Goal: Task Accomplishment & Management: Manage account settings

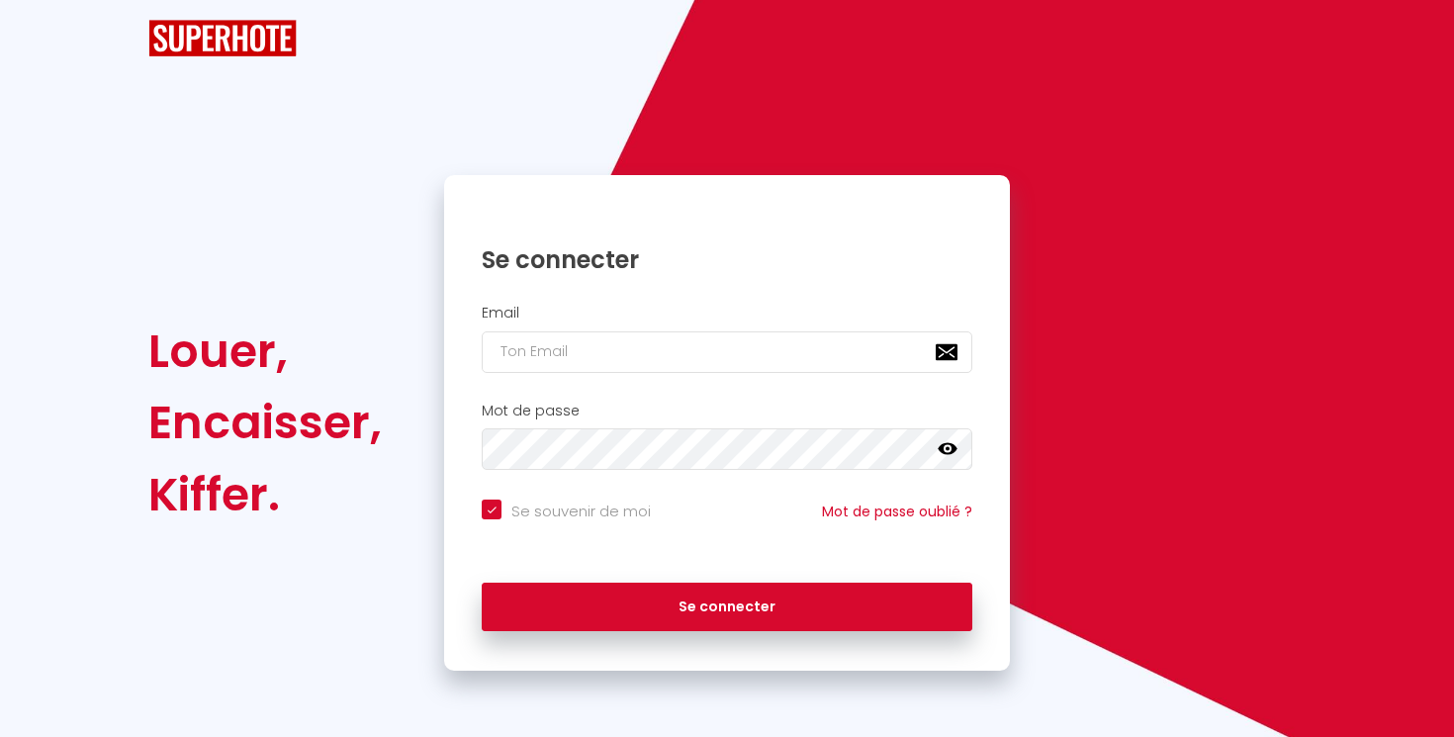
checkbox input "true"
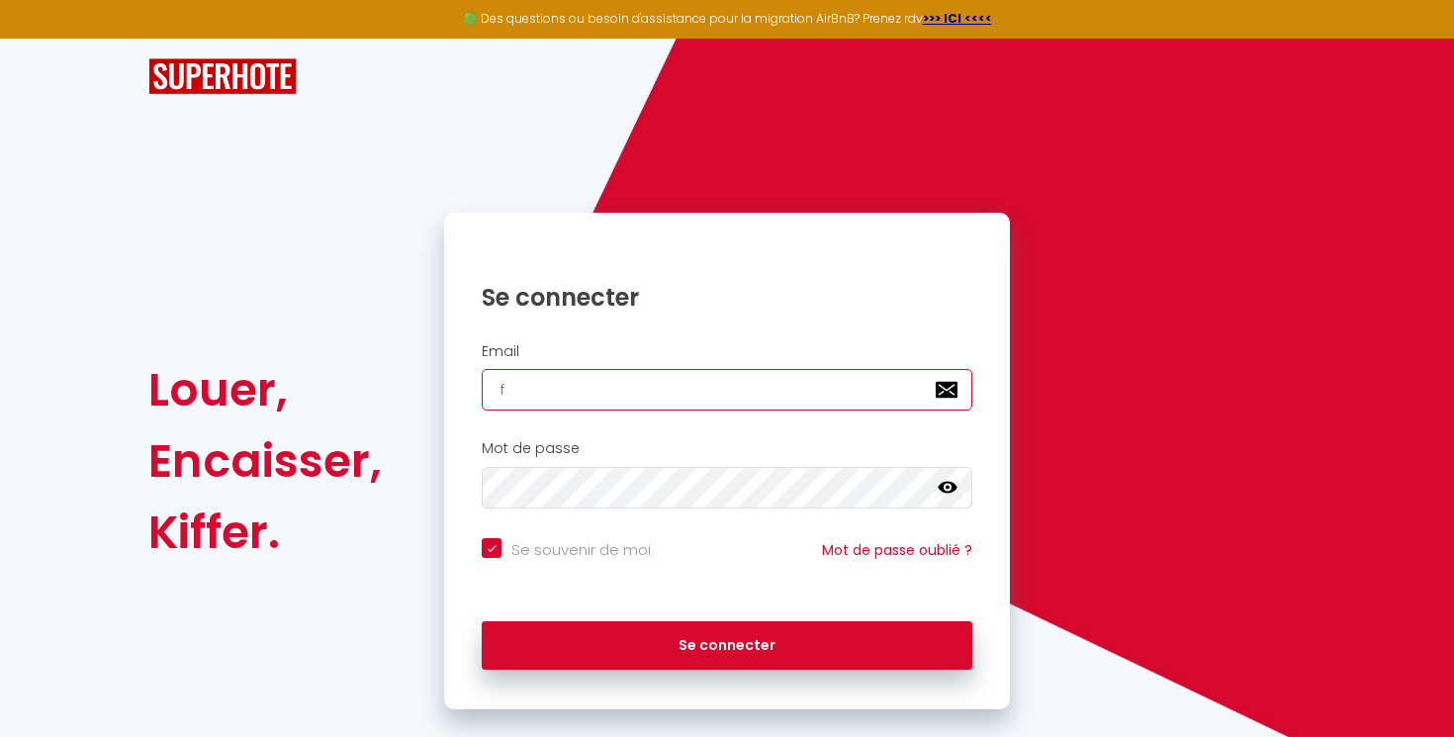
type input "fa"
checkbox input "true"
type input "fami"
checkbox input "true"
type input "family"
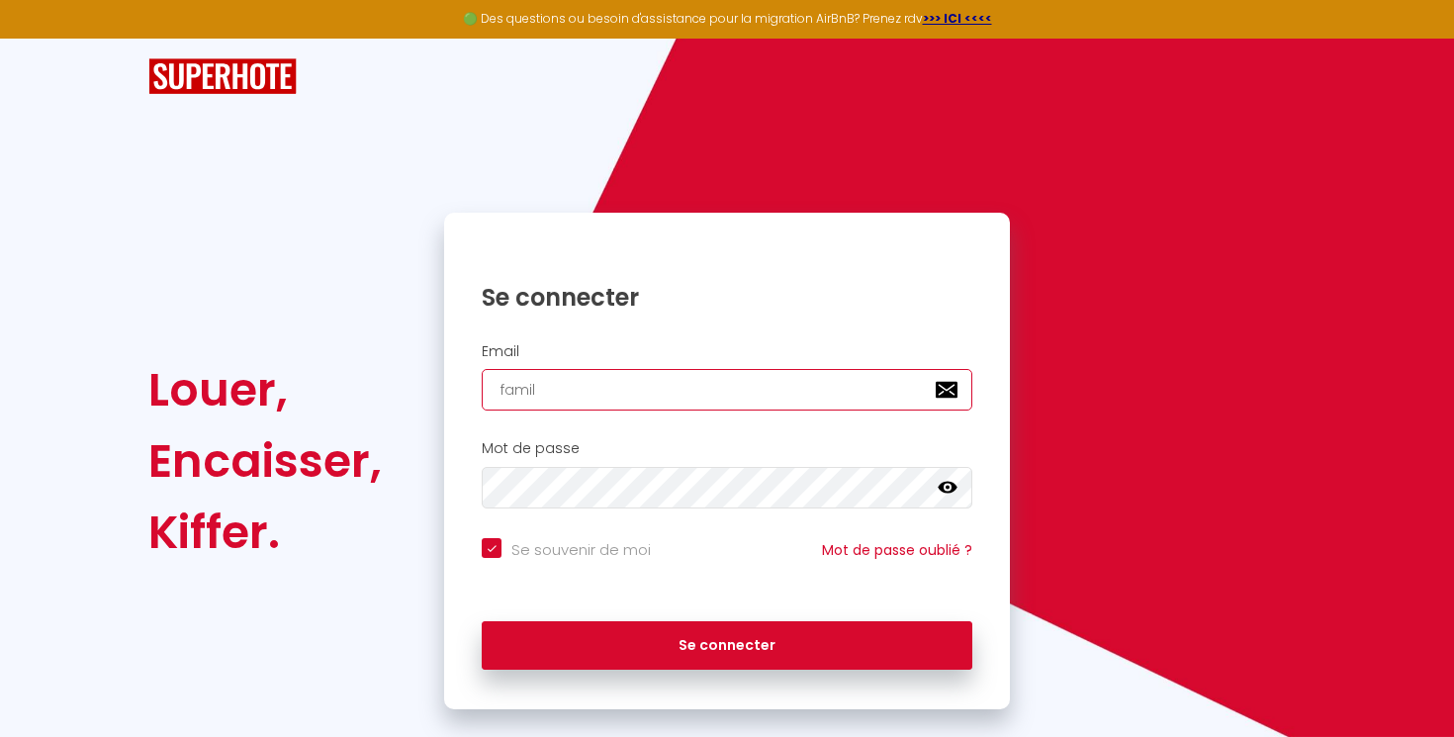
checkbox input "true"
type input "family3a"
checkbox input "true"
type input "family3ab@"
checkbox input "true"
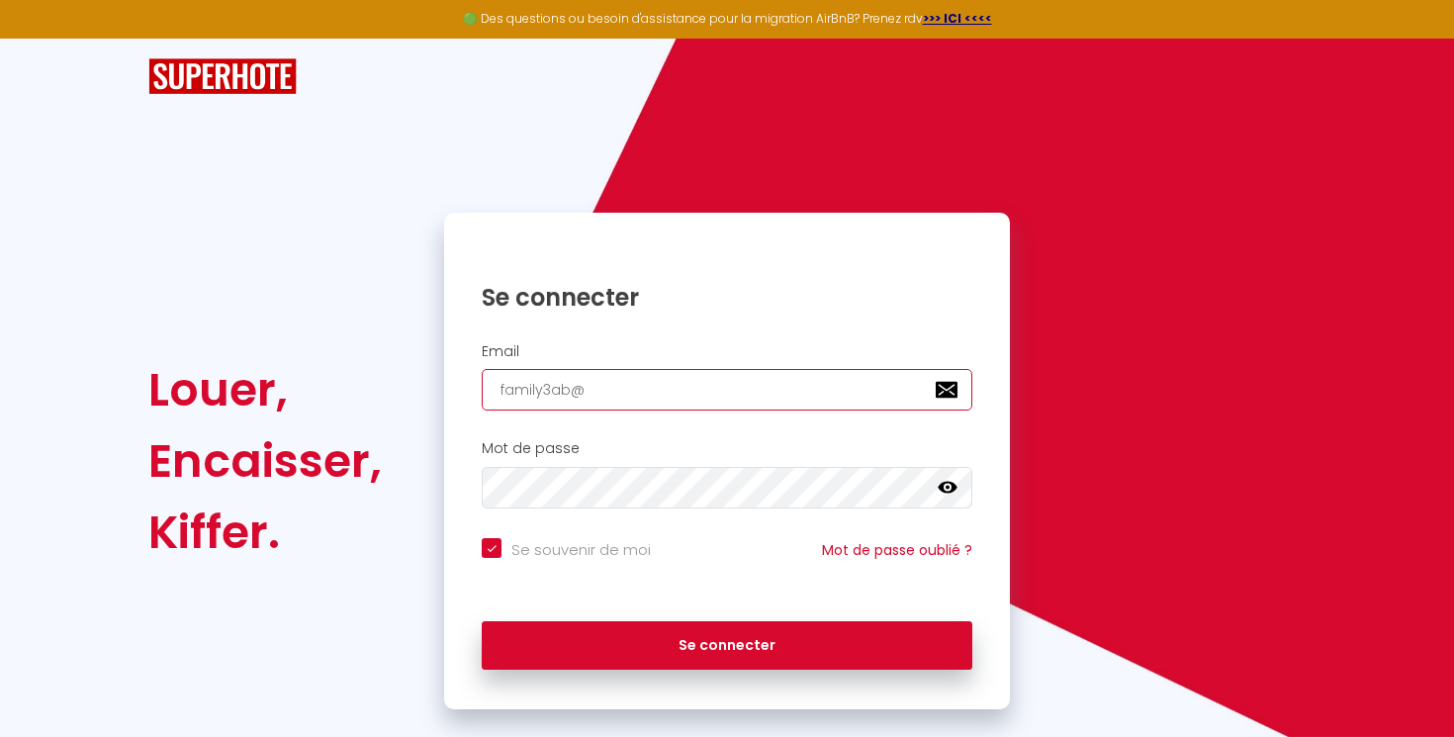
type input "family3ab@g"
checkbox input "true"
type input "family3ab@gm"
checkbox input "true"
type input "family3ab@gma"
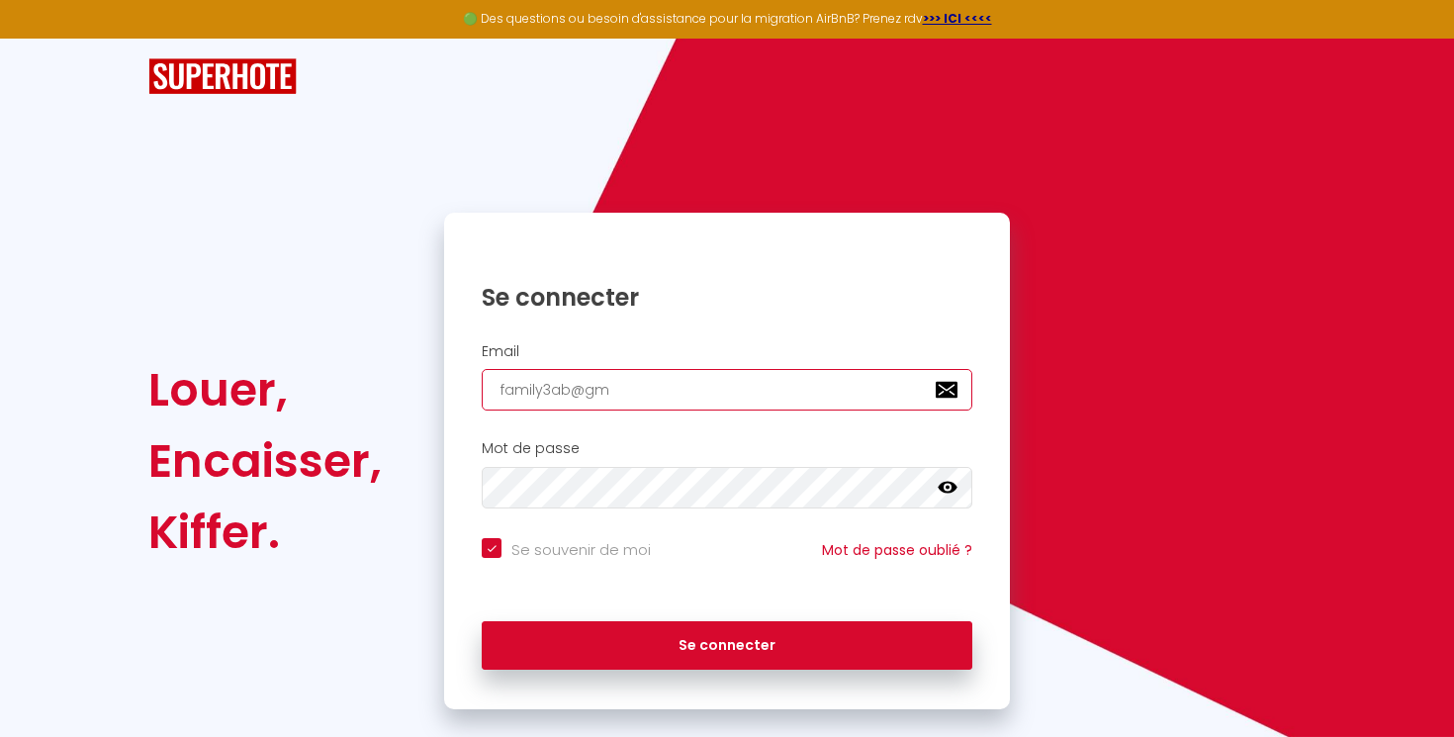
checkbox input "true"
type input "family3ab@gmai"
checkbox input "true"
type input "[EMAIL_ADDRESS]"
checkbox input "true"
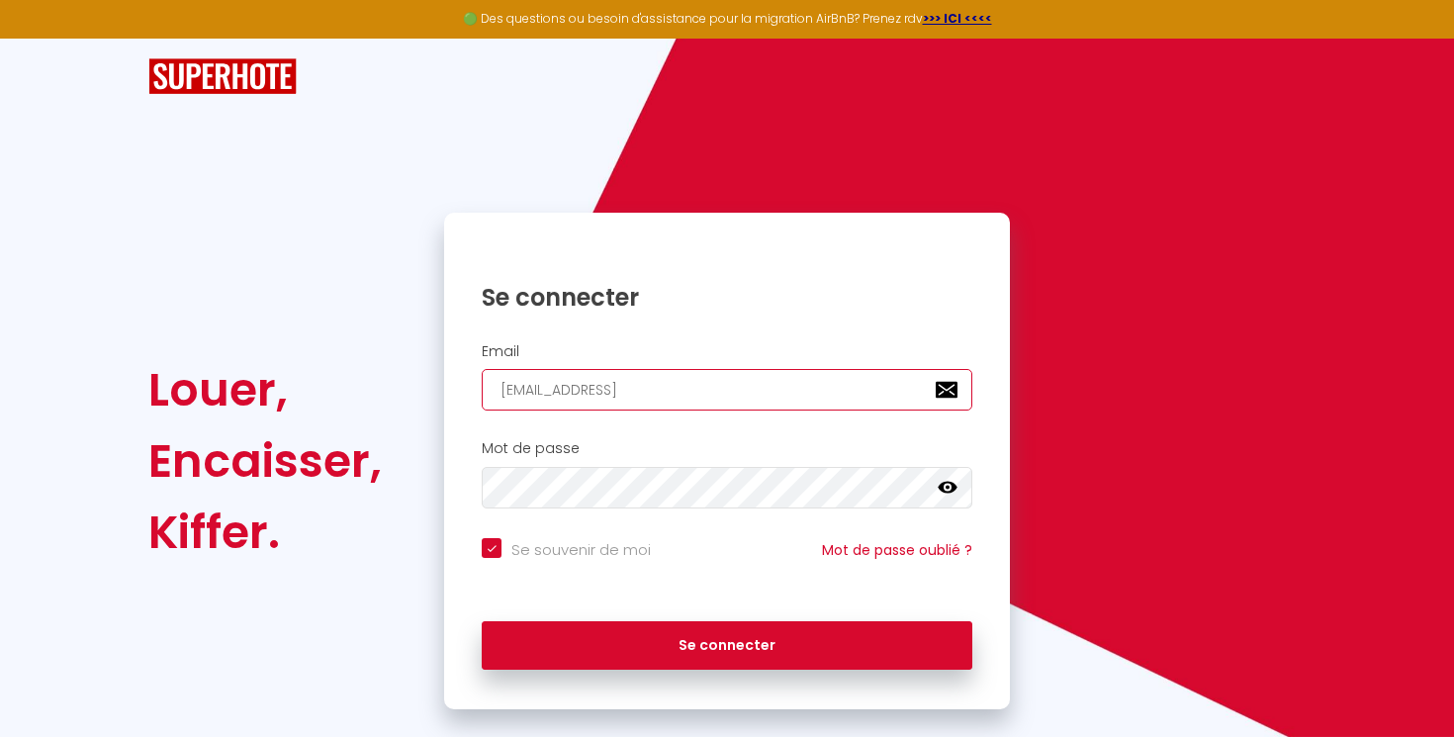
type input "[EMAIL_ADDRESS]."
checkbox input "true"
type input "family3ab@gmail.c"
checkbox input "true"
type input "[EMAIL_ADDRESS][DOMAIN_NAME]"
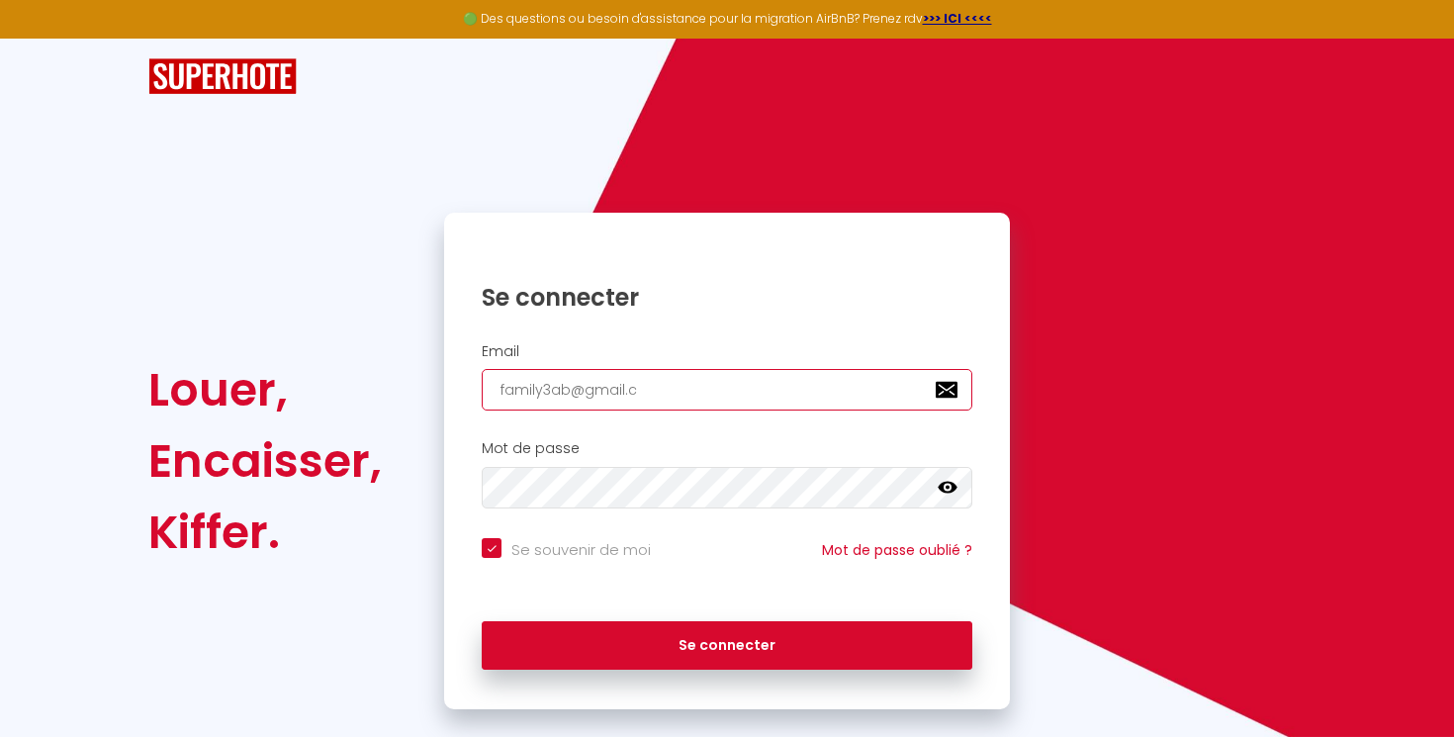
checkbox input "true"
type input "[EMAIL_ADDRESS][DOMAIN_NAME]"
checkbox input "true"
type input "[EMAIL_ADDRESS][DOMAIN_NAME]"
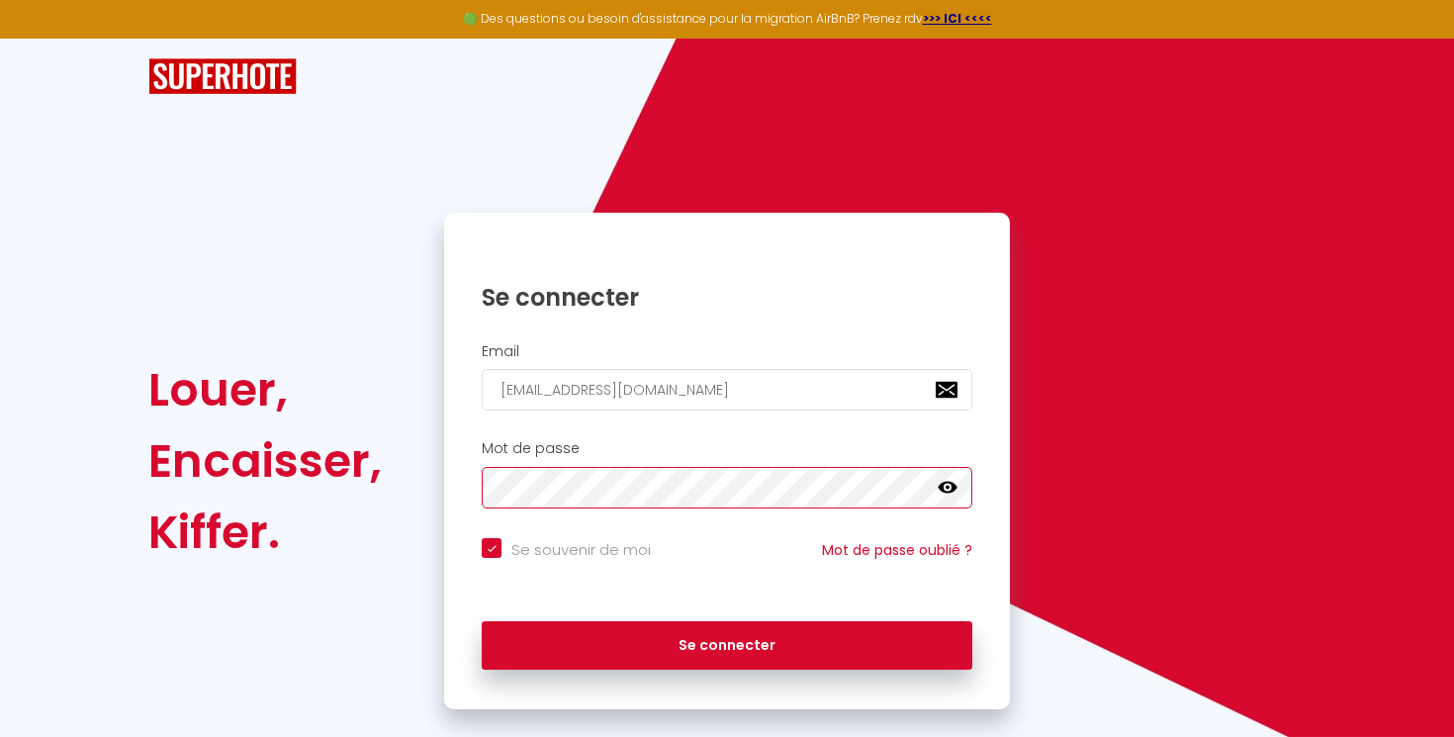
click at [727, 642] on button "Se connecter" at bounding box center [727, 645] width 491 height 49
checkbox input "true"
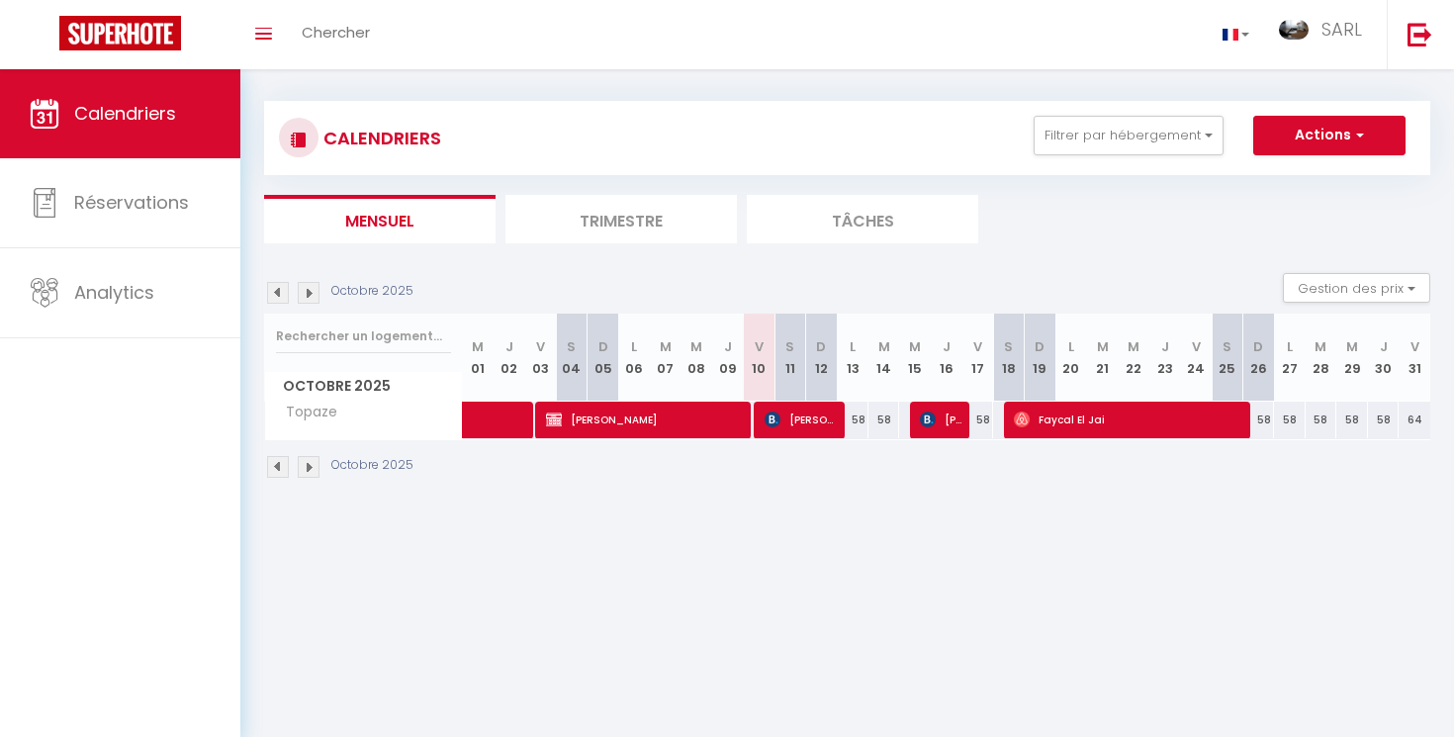
scroll to position [8, 0]
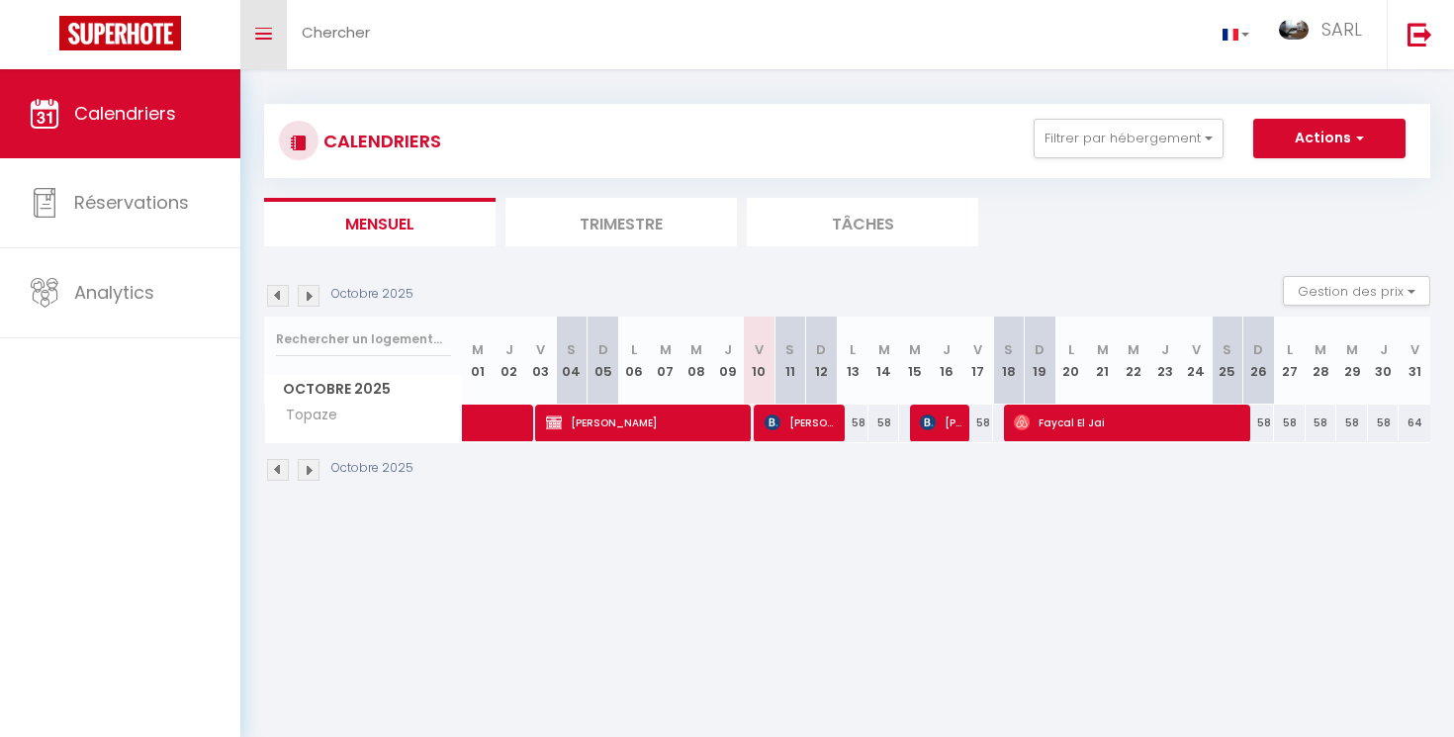
click at [258, 28] on icon "Toggle menubar" at bounding box center [263, 34] width 17 height 12
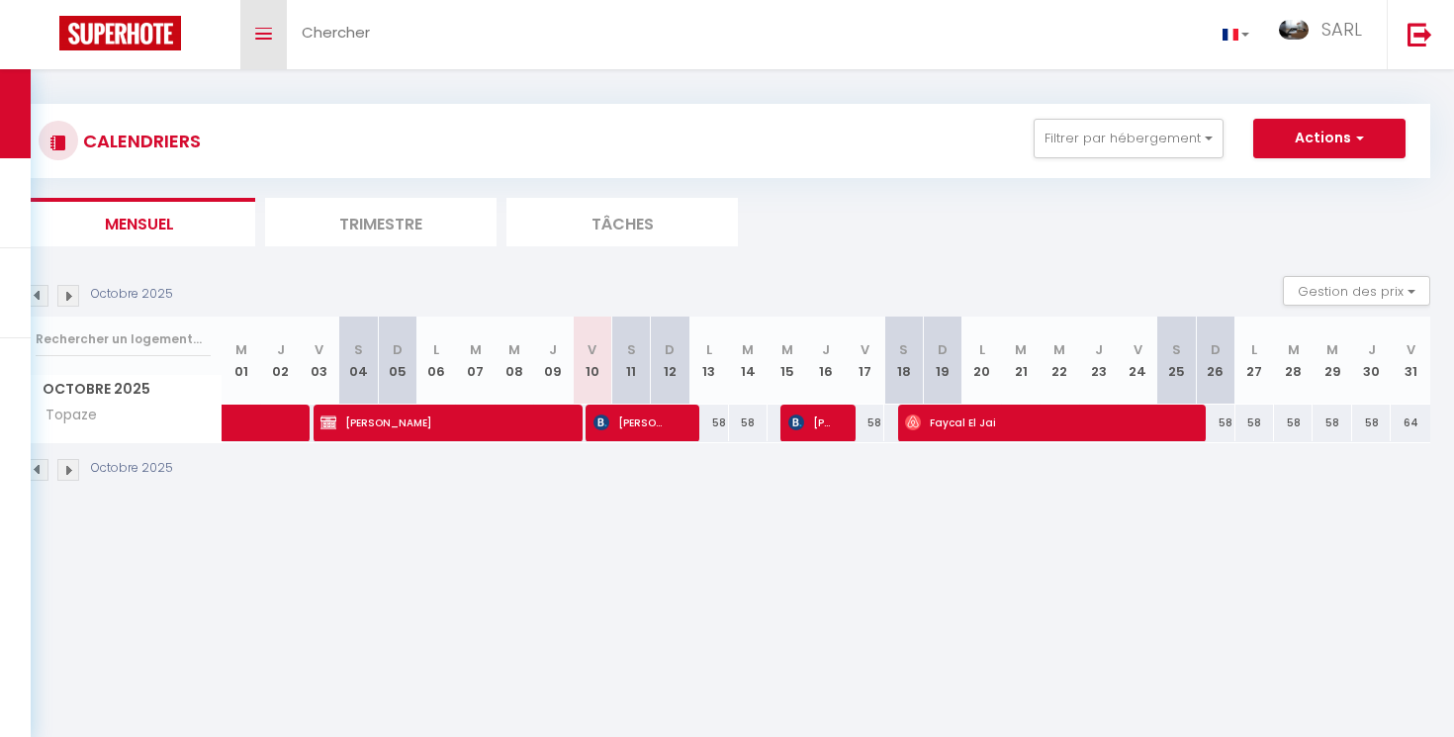
click at [258, 28] on icon "Toggle menubar" at bounding box center [263, 34] width 17 height 12
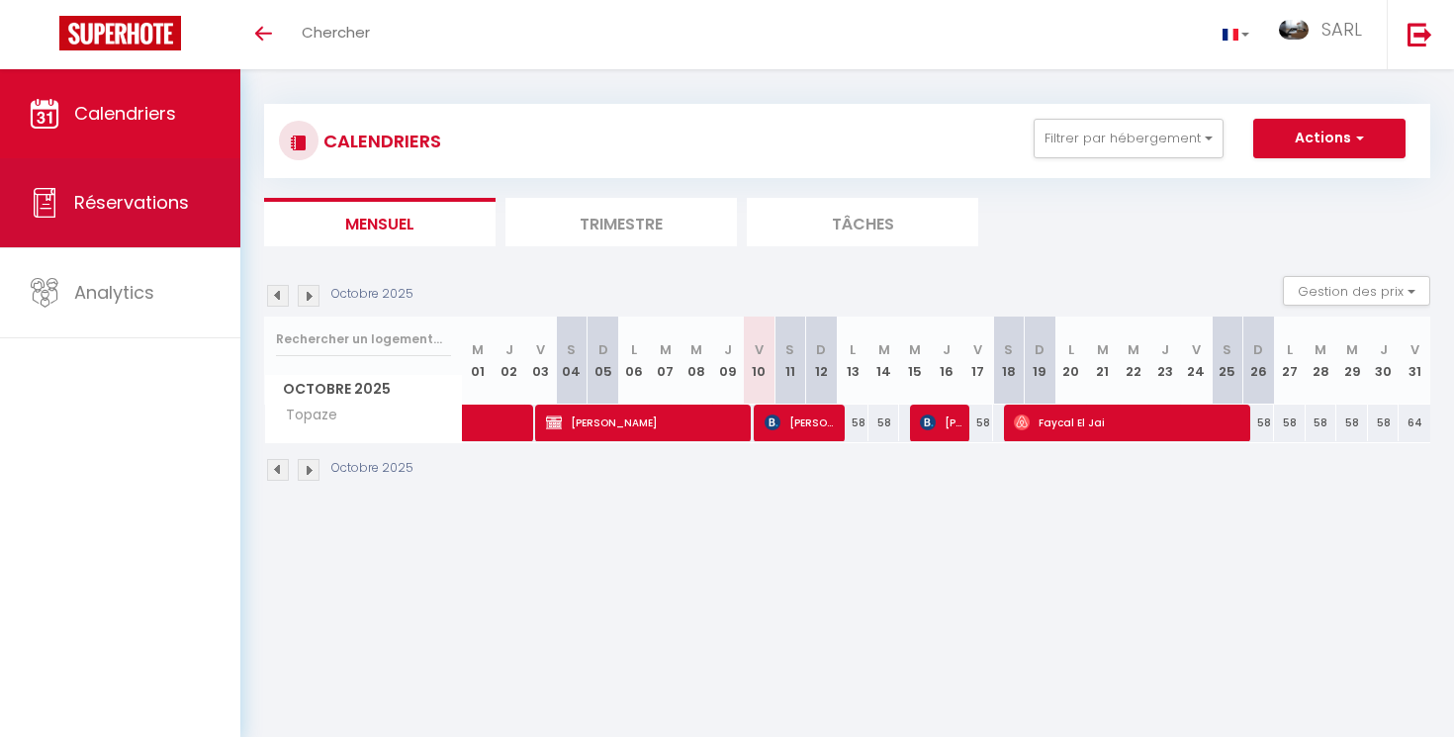
click at [172, 211] on span "Réservations" at bounding box center [131, 202] width 115 height 25
select select "not_cancelled"
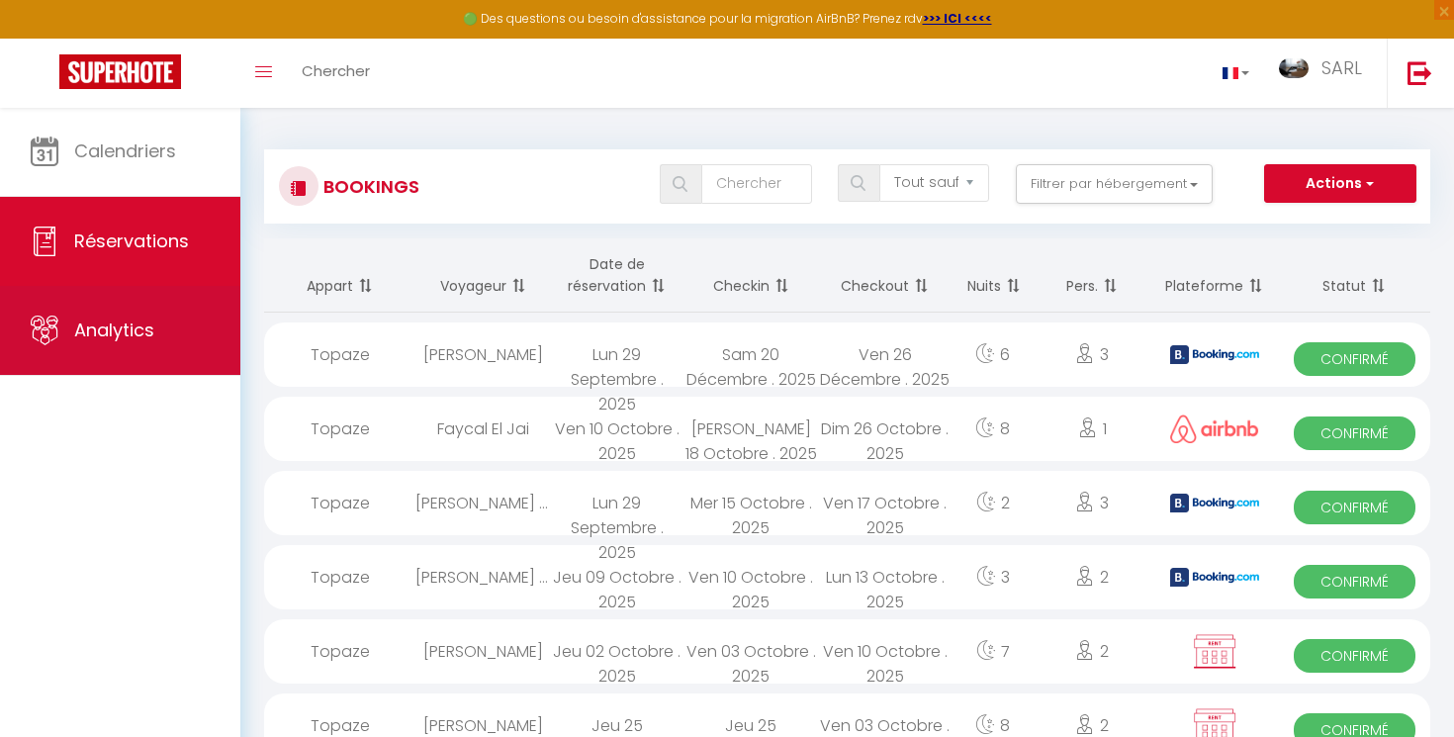
click at [125, 362] on link "Analytics" at bounding box center [120, 330] width 240 height 89
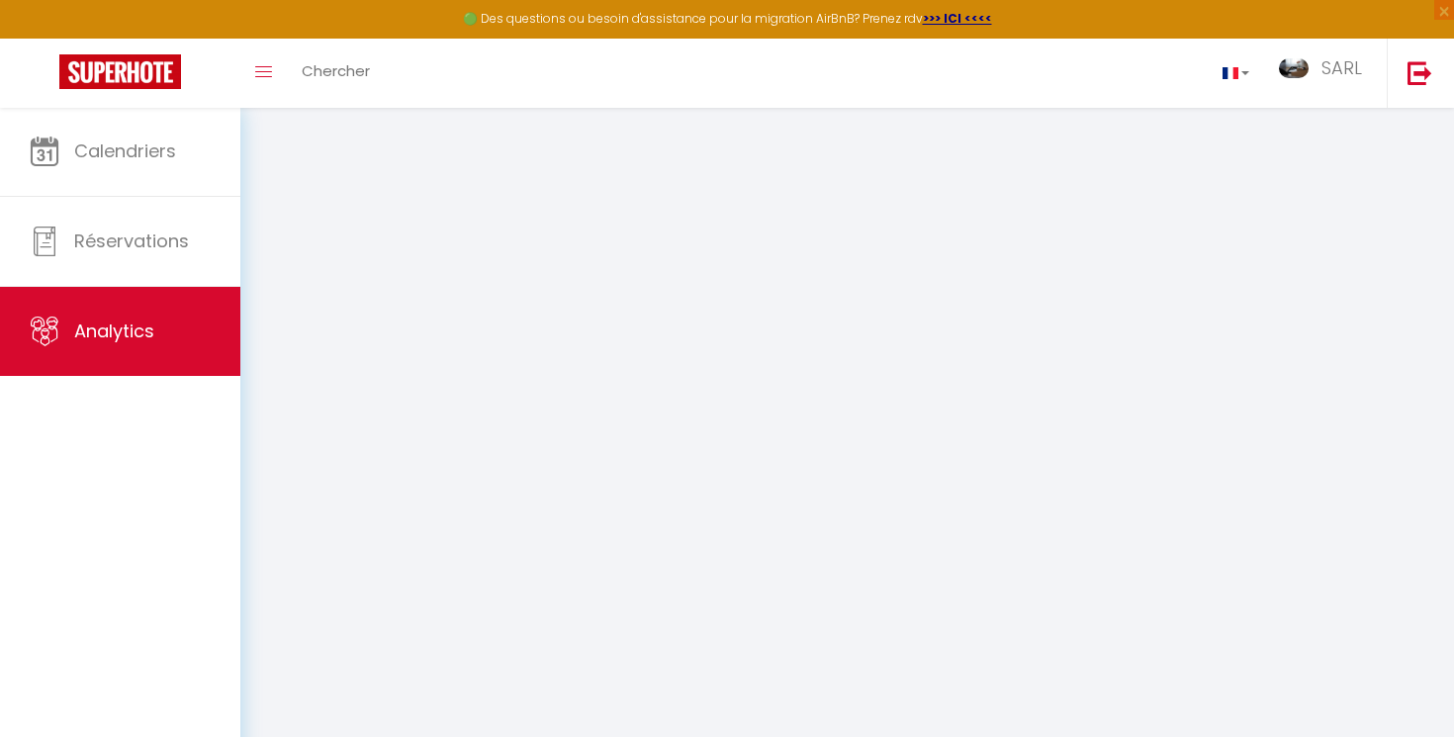
select select "2025"
select select "10"
